Goal: Transaction & Acquisition: Purchase product/service

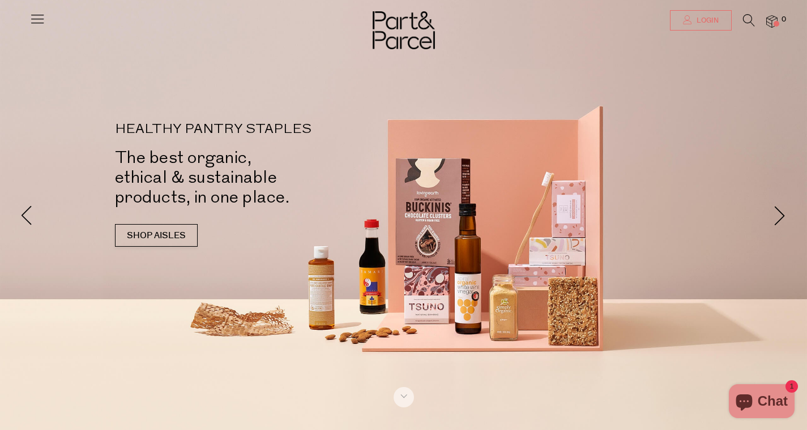
click at [695, 28] on link "Login" at bounding box center [701, 20] width 62 height 20
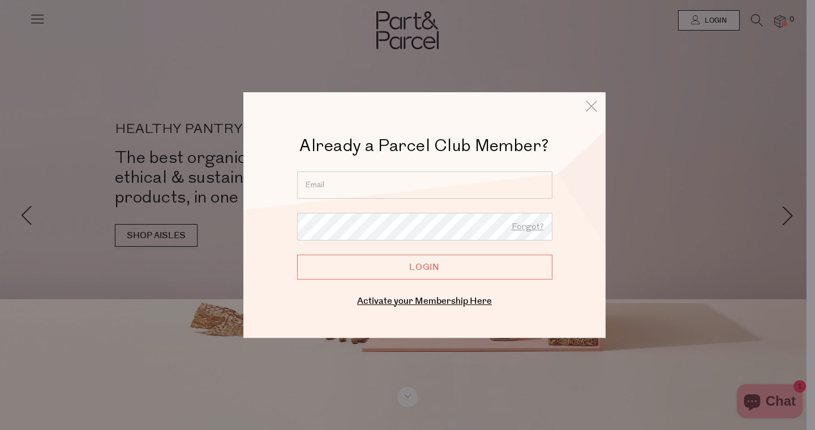
click at [379, 198] on input "email" at bounding box center [424, 185] width 255 height 27
type input "[EMAIL_ADDRESS][DOMAIN_NAME]"
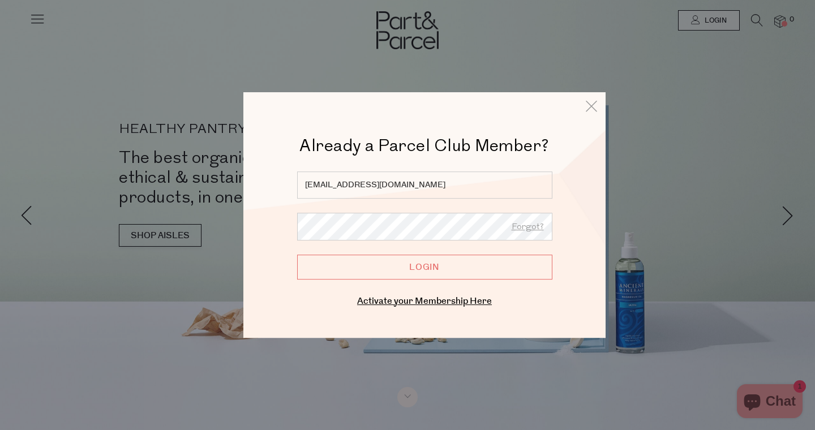
click at [297, 255] on input "Login" at bounding box center [424, 267] width 255 height 25
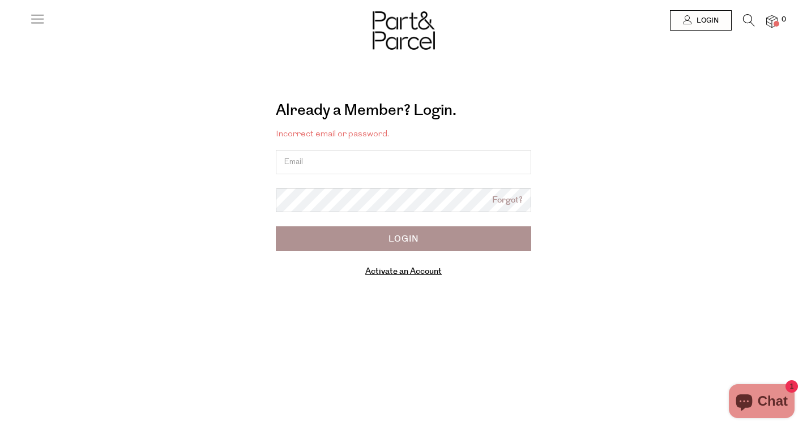
click at [328, 160] on input "email" at bounding box center [403, 162] width 255 height 24
type input "georgiakhackett@gmail.com"
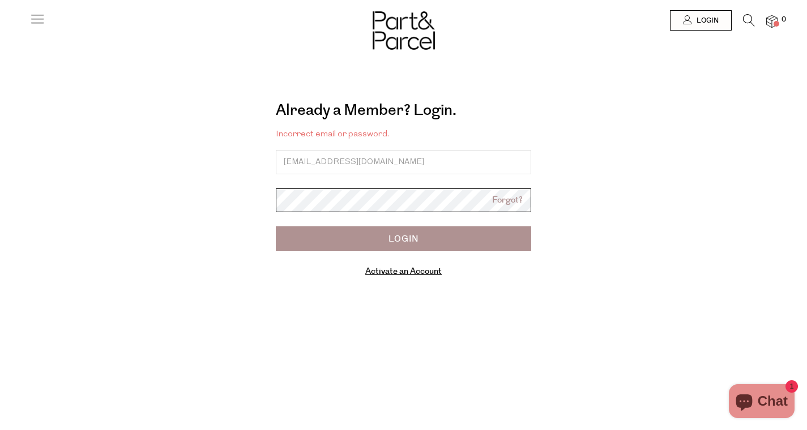
click at [276, 226] on input "Login" at bounding box center [403, 238] width 255 height 25
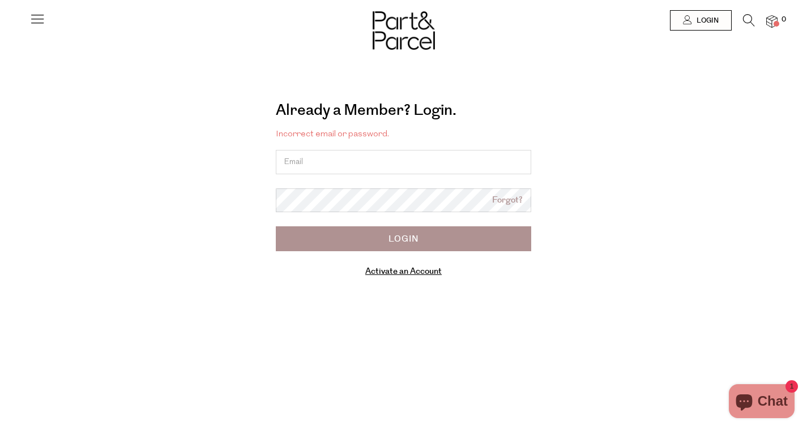
click at [310, 156] on input "email" at bounding box center [403, 162] width 255 height 24
type input "[EMAIL_ADDRESS][DOMAIN_NAME]"
click at [510, 204] on link "Forgot?" at bounding box center [507, 200] width 31 height 13
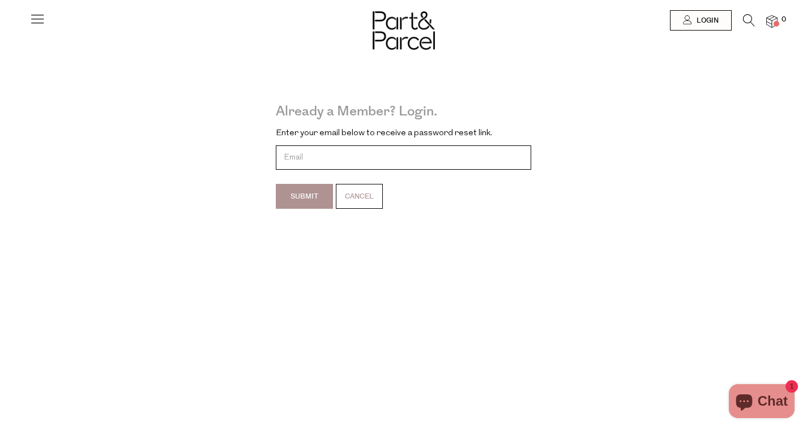
click at [308, 160] on input "email" at bounding box center [403, 158] width 255 height 24
type input "[EMAIL_ADDRESS][DOMAIN_NAME]"
click at [316, 194] on input "Submit" at bounding box center [304, 196] width 57 height 25
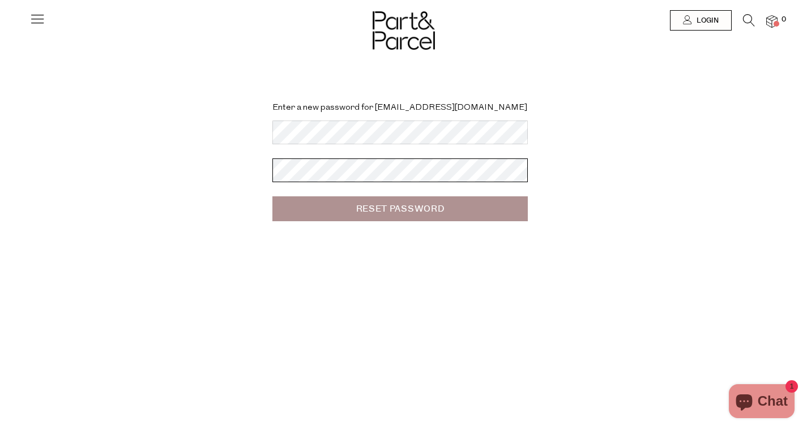
click at [272, 196] on input "Reset Password" at bounding box center [399, 208] width 255 height 25
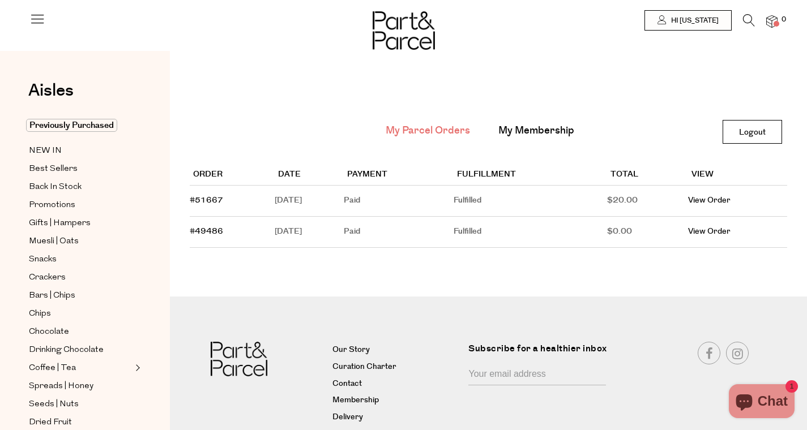
click at [383, 282] on div "My Parcel Orders My Membership Logout Logout Order Date Payment Fulfillment Tot…" at bounding box center [488, 271] width 637 height 440
click at [333, 275] on main "My Parcel Orders My Membership Logout Logout Order Date Payment Fulfillment Tot…" at bounding box center [488, 174] width 637 height 213
click at [52, 144] on span "NEW IN" at bounding box center [45, 151] width 33 height 14
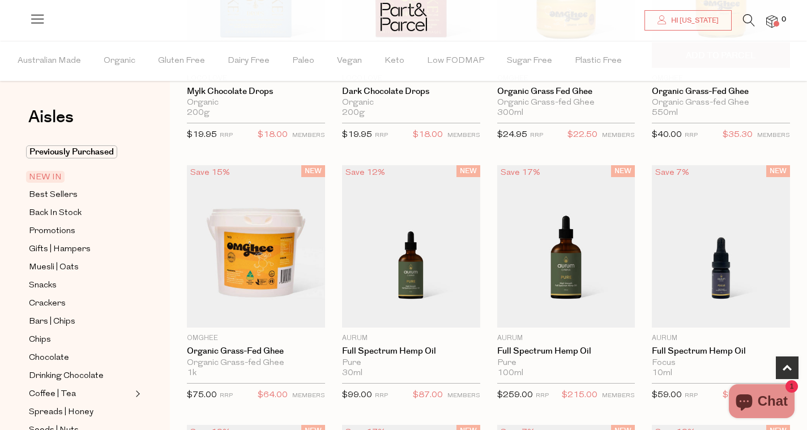
scroll to position [242, 0]
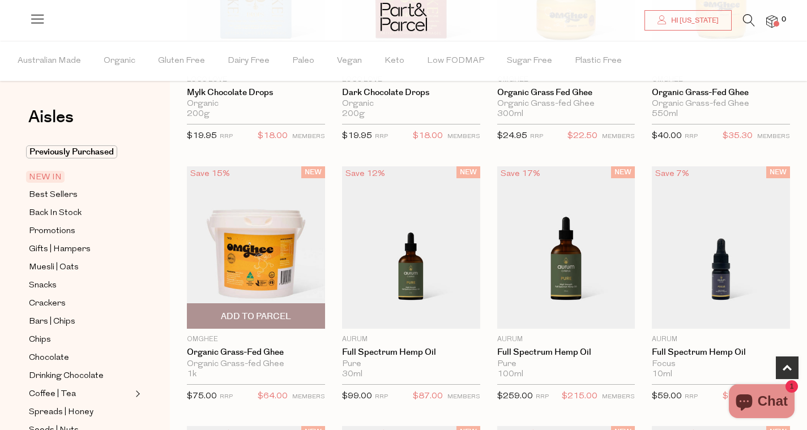
click at [265, 267] on img at bounding box center [256, 247] width 138 height 163
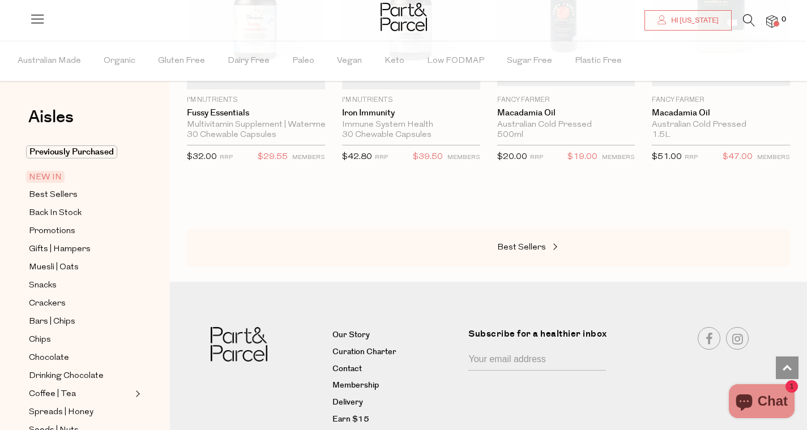
scroll to position [1316, 0]
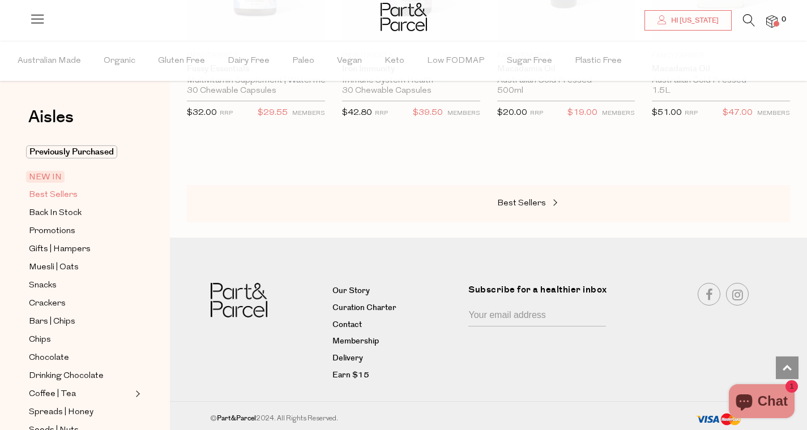
click at [63, 193] on span "Best Sellers" at bounding box center [53, 196] width 49 height 14
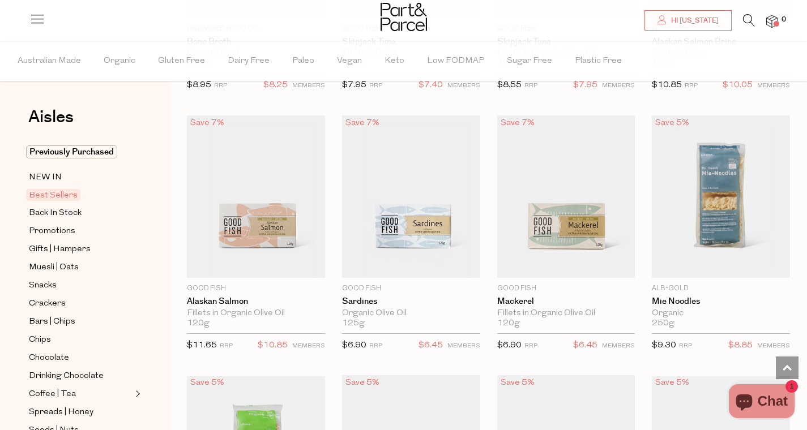
scroll to position [1084, 0]
click at [566, 262] on span "Add To Parcel" at bounding box center [566, 265] width 70 height 12
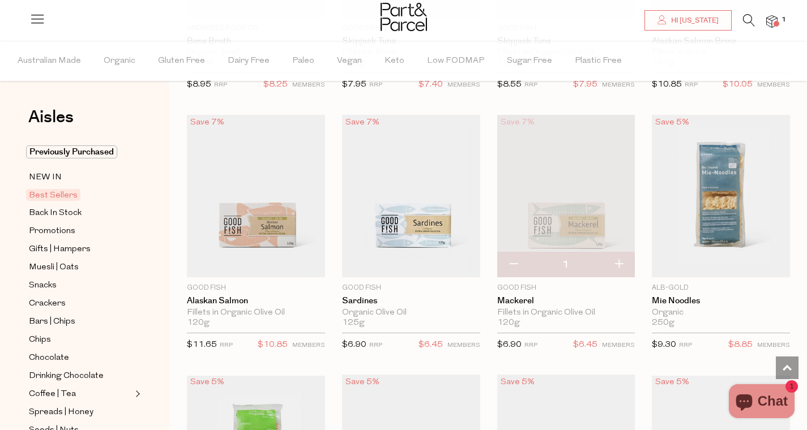
click at [617, 264] on button "button" at bounding box center [618, 265] width 32 height 25
type input "2"
click at [618, 262] on button "button" at bounding box center [618, 265] width 32 height 25
type input "3"
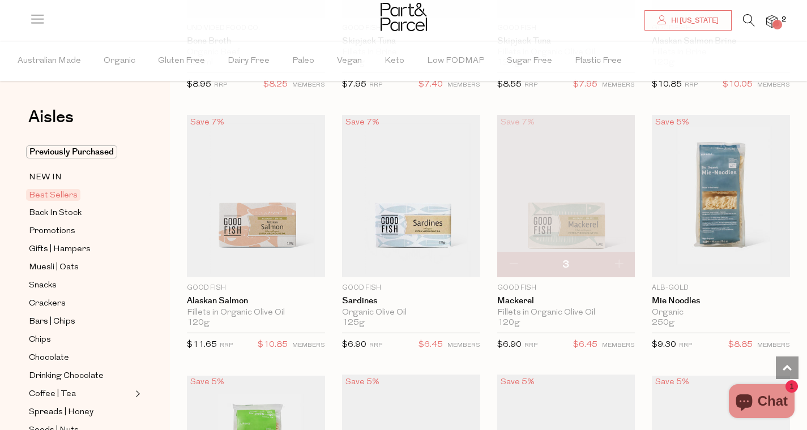
click at [618, 262] on button "button" at bounding box center [618, 265] width 32 height 25
type input "4"
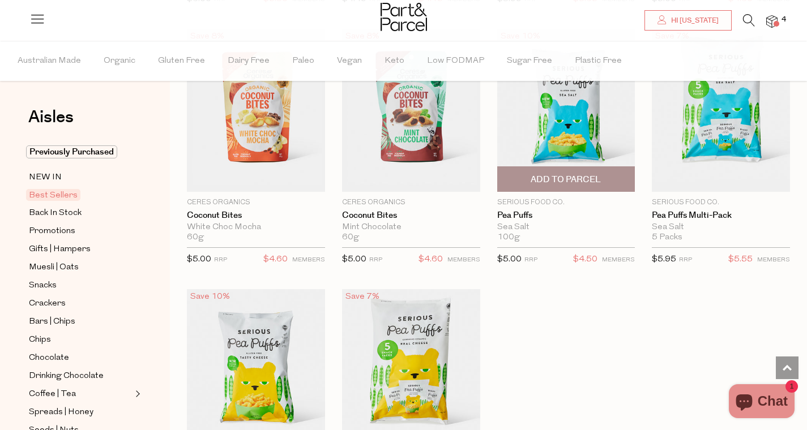
scroll to position [2877, 0]
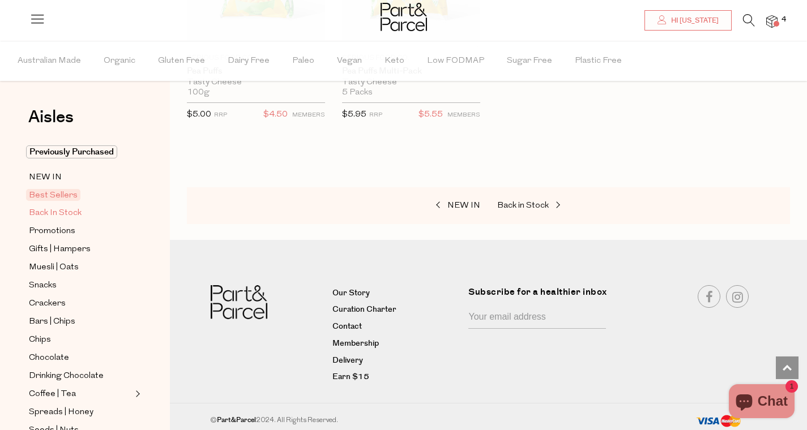
click at [57, 208] on span "Back In Stock" at bounding box center [55, 214] width 53 height 14
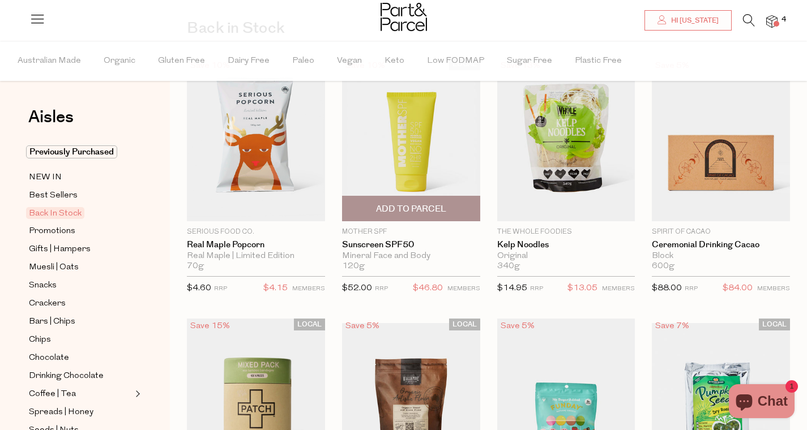
scroll to position [111, 0]
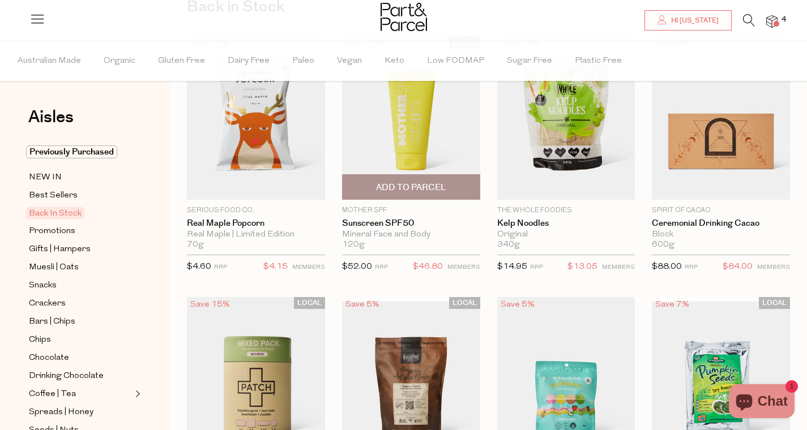
click at [430, 140] on img at bounding box center [411, 118] width 138 height 163
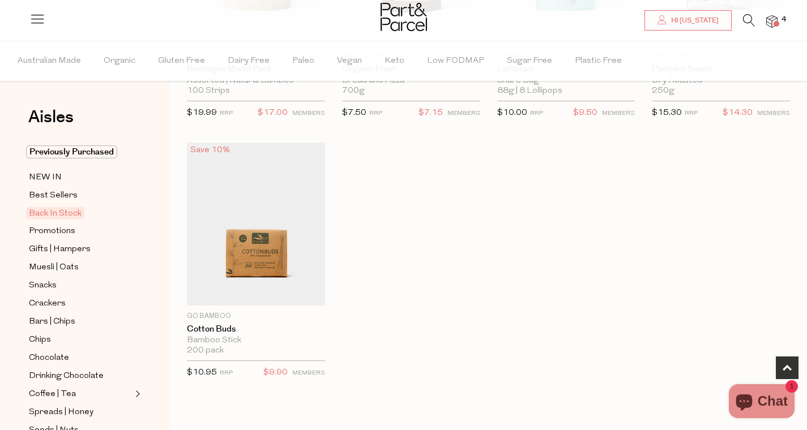
scroll to position [550, 0]
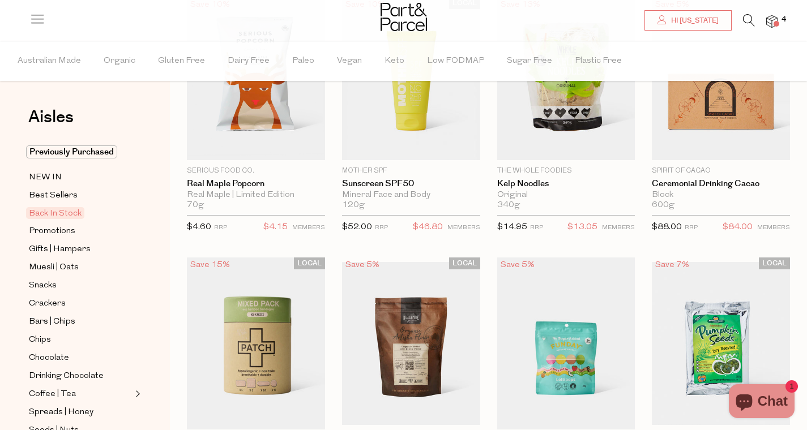
scroll to position [71, 0]
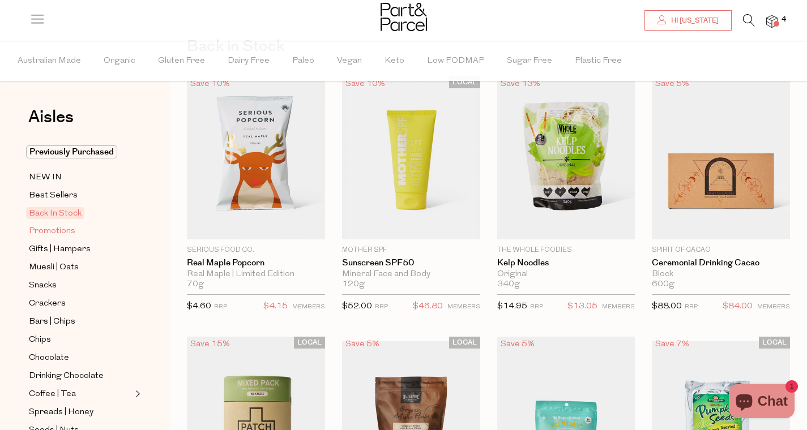
click at [44, 237] on span "Promotions" at bounding box center [52, 232] width 46 height 14
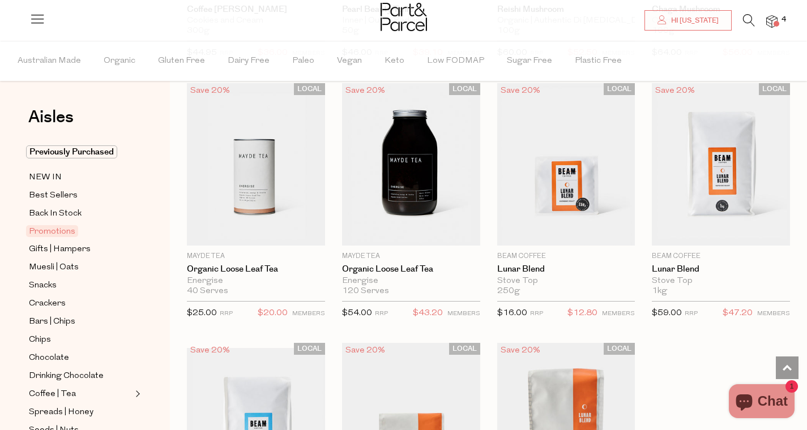
scroll to position [822, 0]
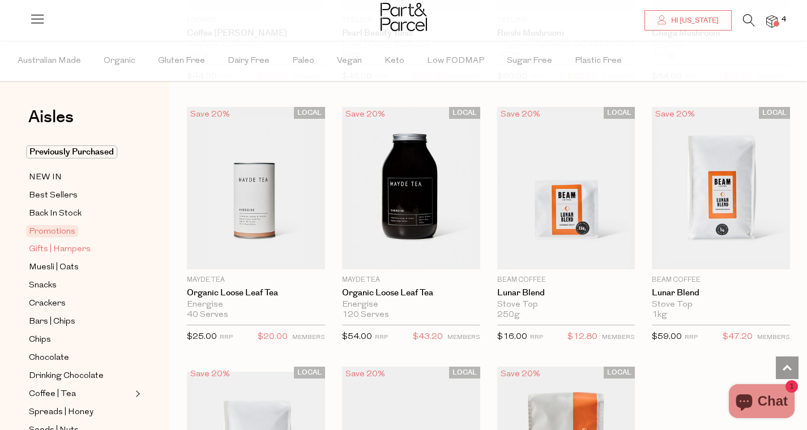
click at [62, 250] on span "Gifts | Hampers" at bounding box center [60, 250] width 62 height 14
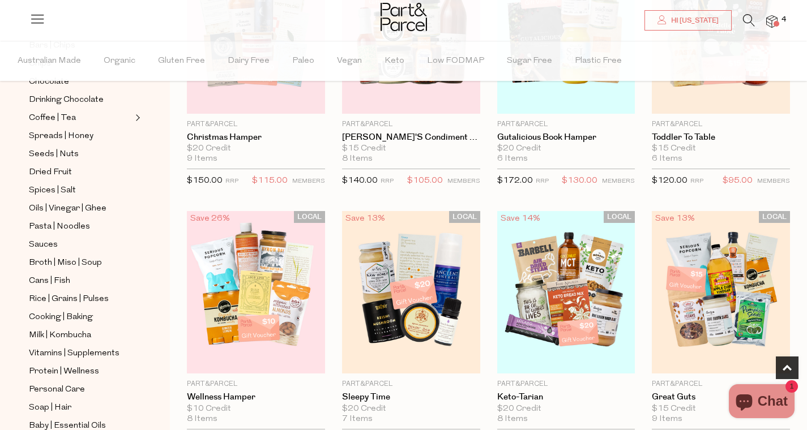
scroll to position [229, 0]
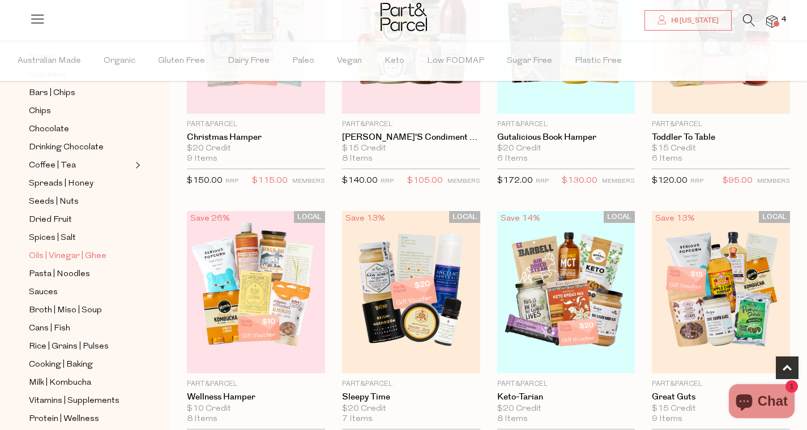
click at [67, 262] on span "Oils | Vinegar | Ghee" at bounding box center [68, 257] width 78 height 14
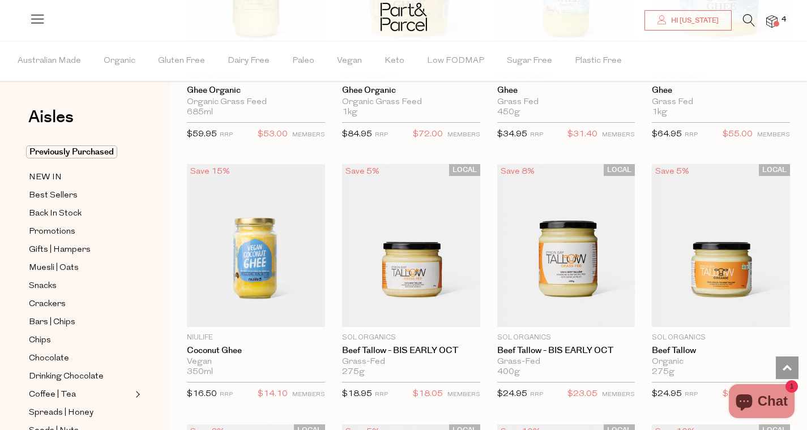
scroll to position [1818, 0]
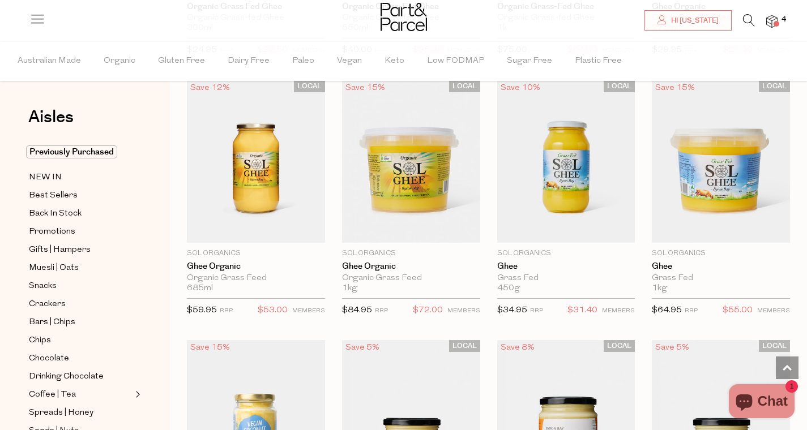
scroll to position [1611, 0]
